Goal: Information Seeking & Learning: Learn about a topic

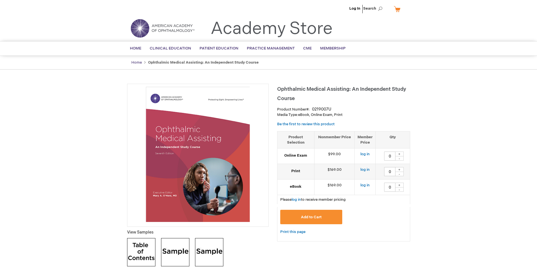
click at [134, 62] on link "Home" at bounding box center [136, 62] width 10 height 5
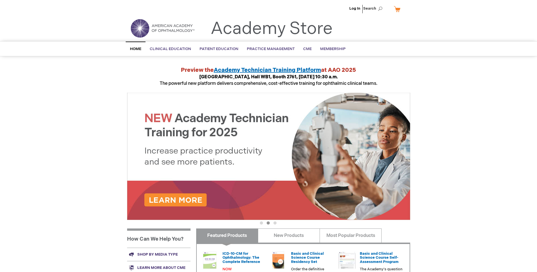
click at [174, 199] on img at bounding box center [268, 156] width 283 height 127
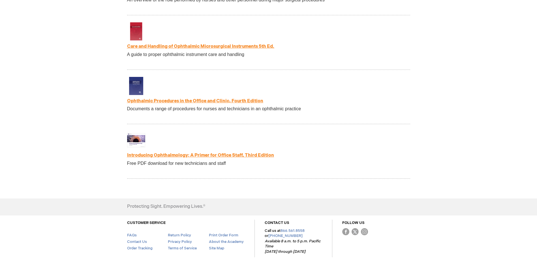
scroll to position [1196, 0]
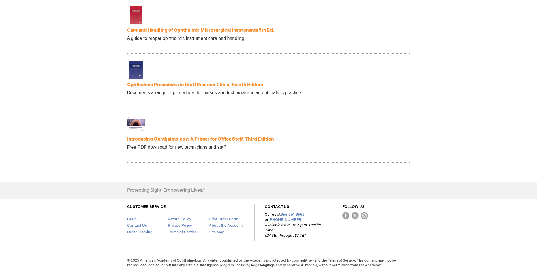
click at [201, 138] on link "Introducing Ophthalmology: A Primer for Office Staff, Third Edition" at bounding box center [200, 139] width 147 height 5
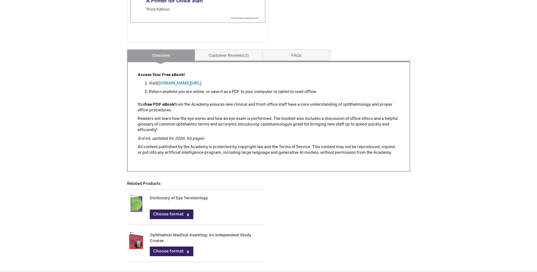
scroll to position [198, 0]
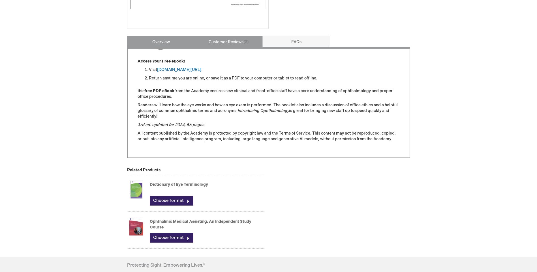
click at [229, 40] on link "Customer Reviews 3" at bounding box center [229, 41] width 68 height 11
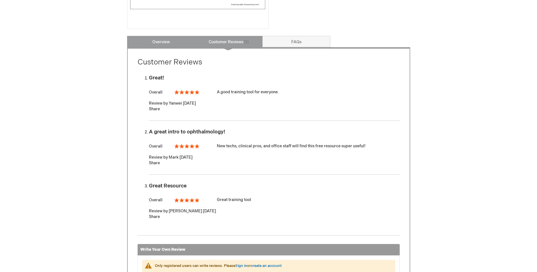
click at [169, 43] on link "Overview" at bounding box center [161, 41] width 68 height 11
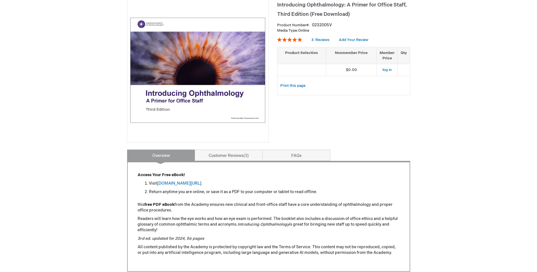
scroll to position [85, 0]
click at [172, 181] on link "aao.org/introducing_ophthalmology" at bounding box center [179, 183] width 44 height 5
